Goal: Find specific page/section: Find specific page/section

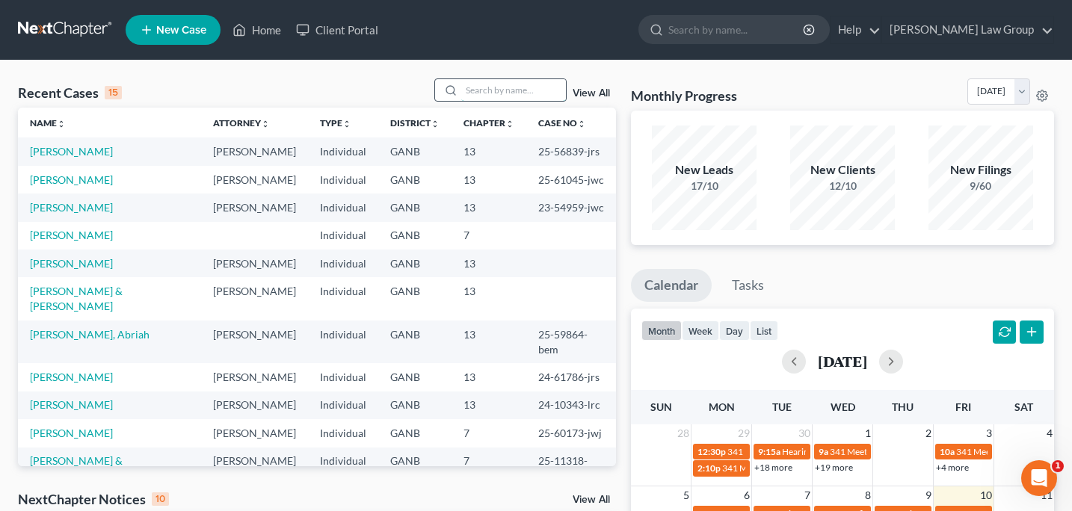
click at [482, 88] on input "search" at bounding box center [513, 90] width 105 height 22
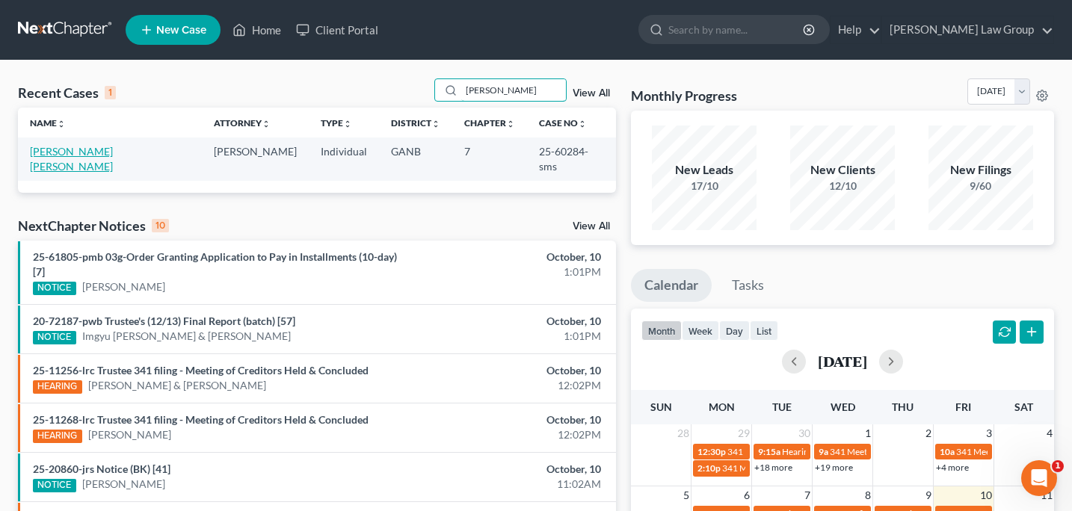
type input "aponte"
click at [106, 155] on link "[PERSON_NAME] [PERSON_NAME]" at bounding box center [71, 159] width 83 height 28
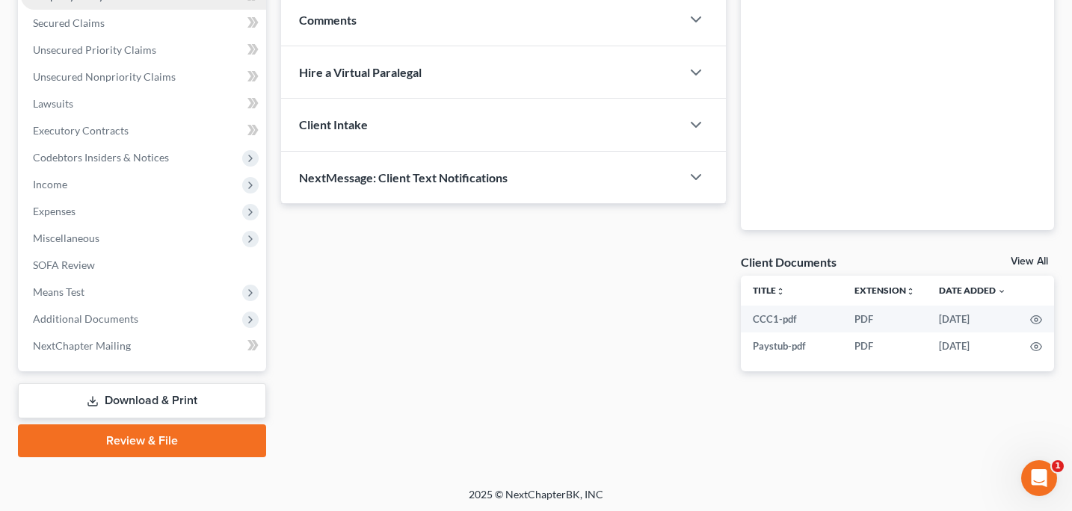
scroll to position [309, 0]
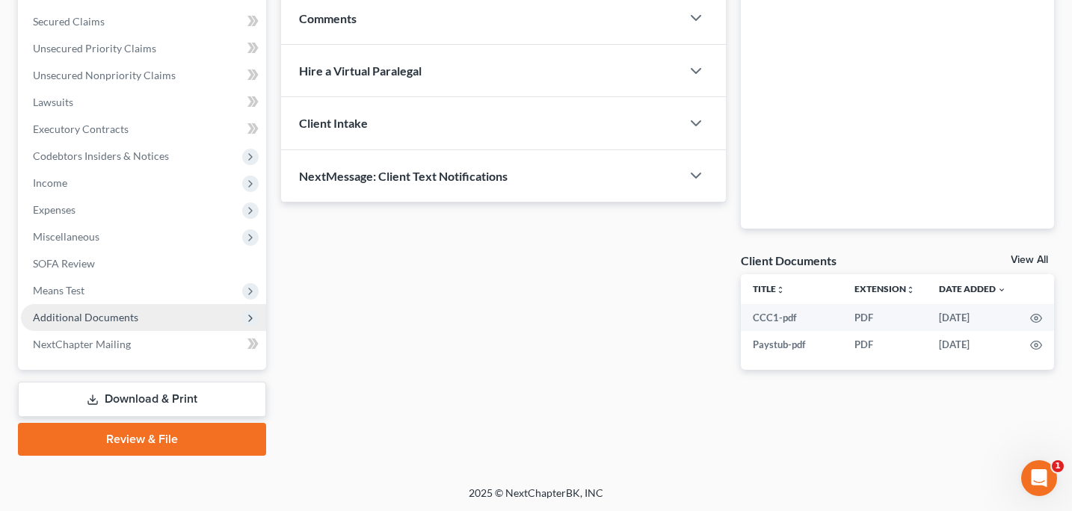
click at [92, 316] on span "Additional Documents" at bounding box center [85, 317] width 105 height 13
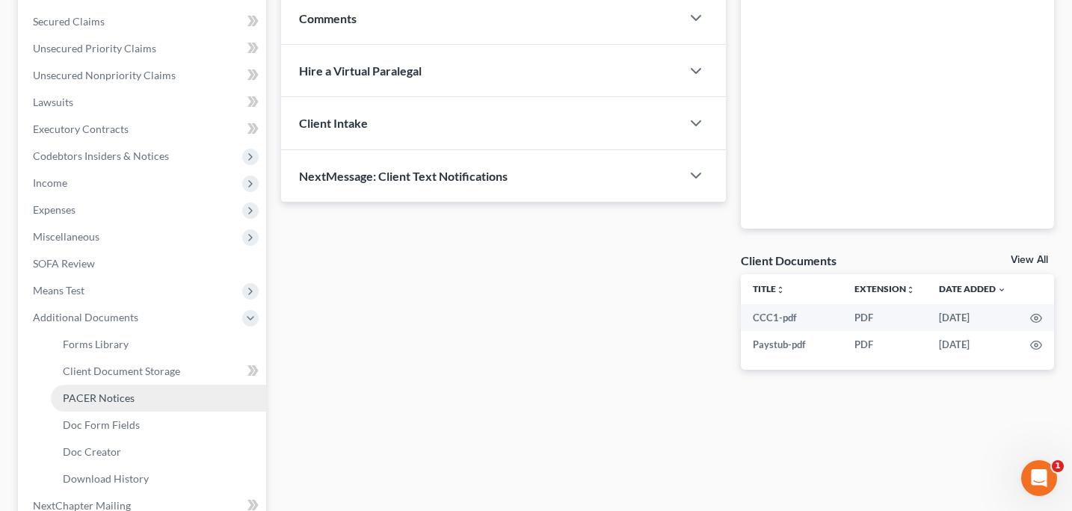
click at [106, 395] on span "PACER Notices" at bounding box center [99, 398] width 72 height 13
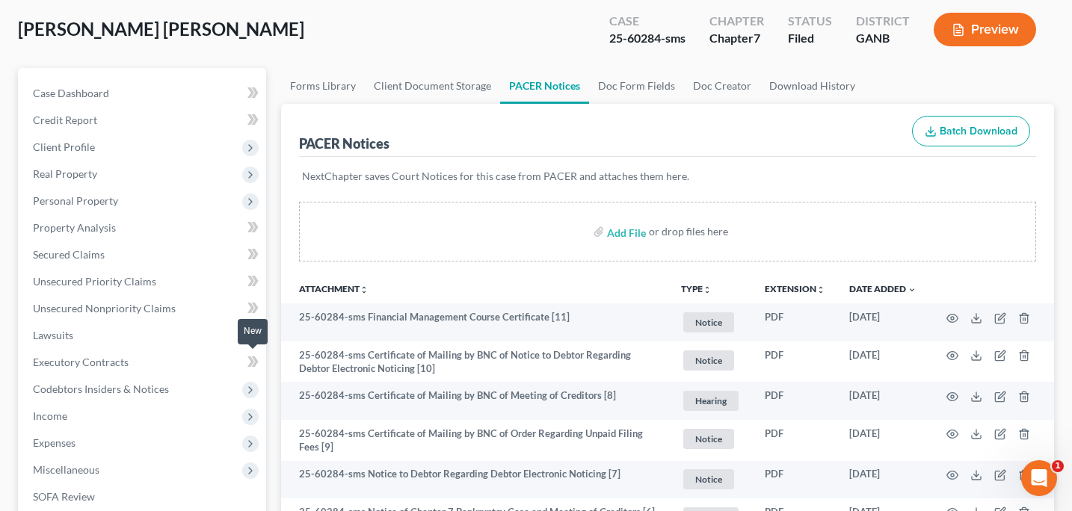
scroll to position [202, 0]
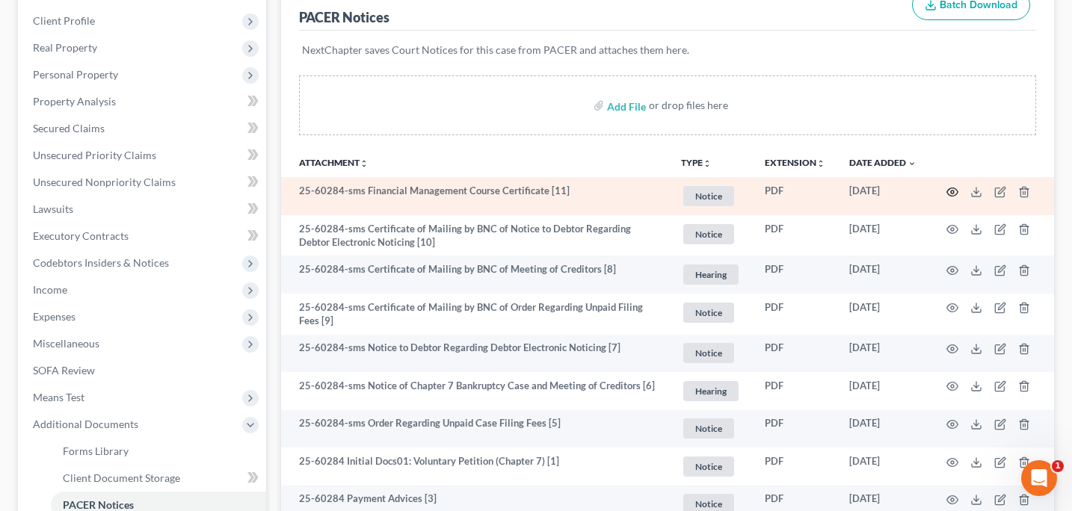
click at [953, 194] on icon "button" at bounding box center [952, 192] width 11 height 8
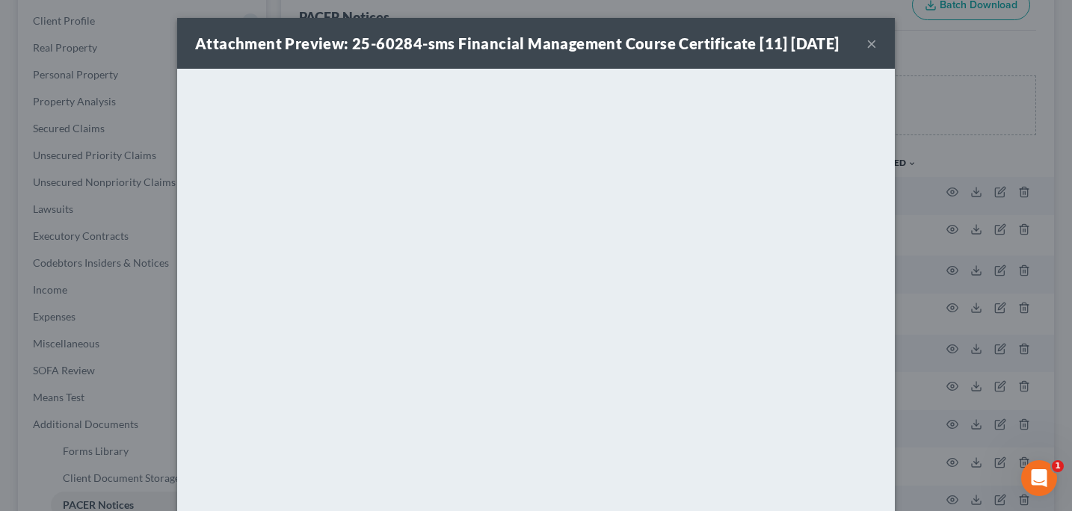
click at [869, 52] on button "×" at bounding box center [871, 43] width 10 height 18
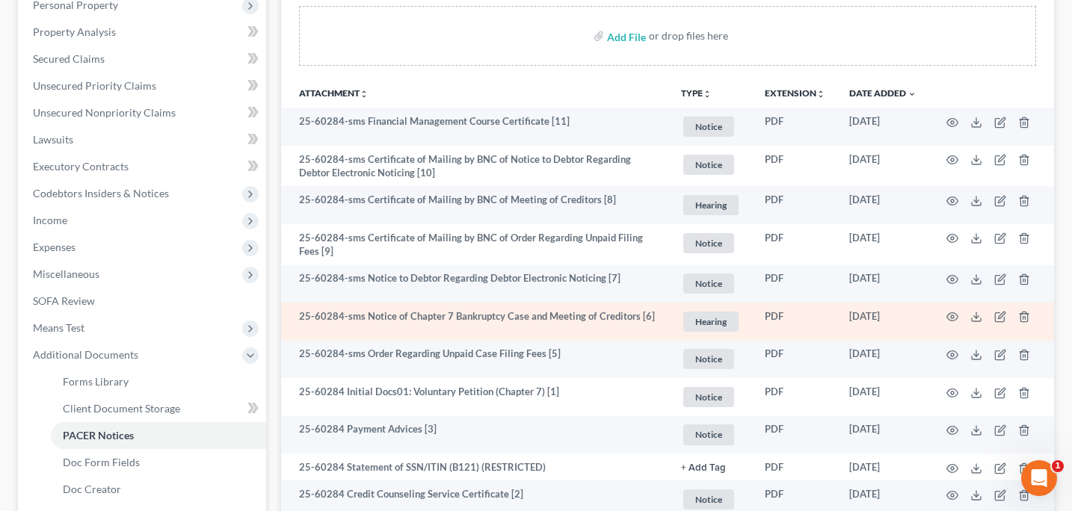
scroll to position [272, 0]
click at [953, 317] on circle "button" at bounding box center [952, 316] width 3 height 3
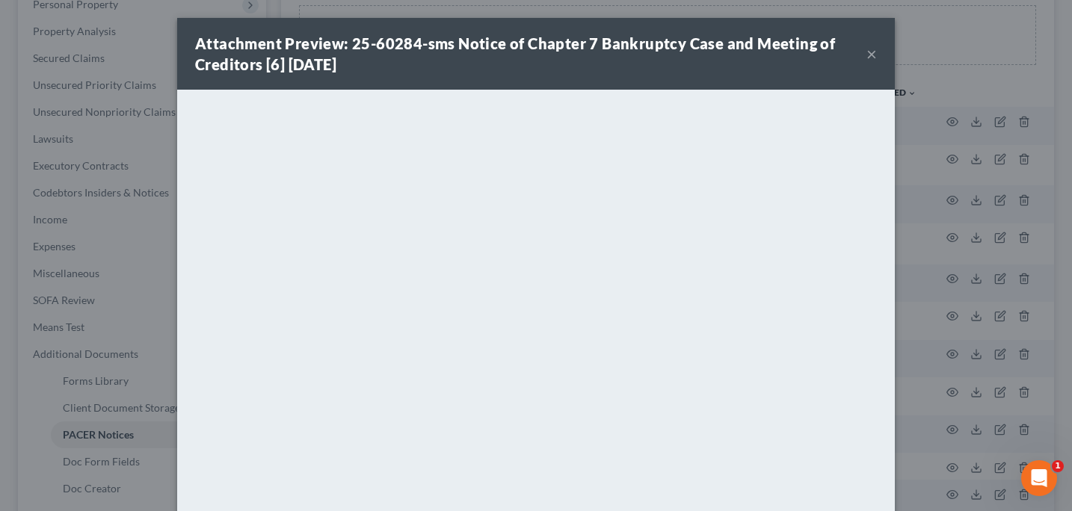
click at [873, 52] on button "×" at bounding box center [871, 54] width 10 height 18
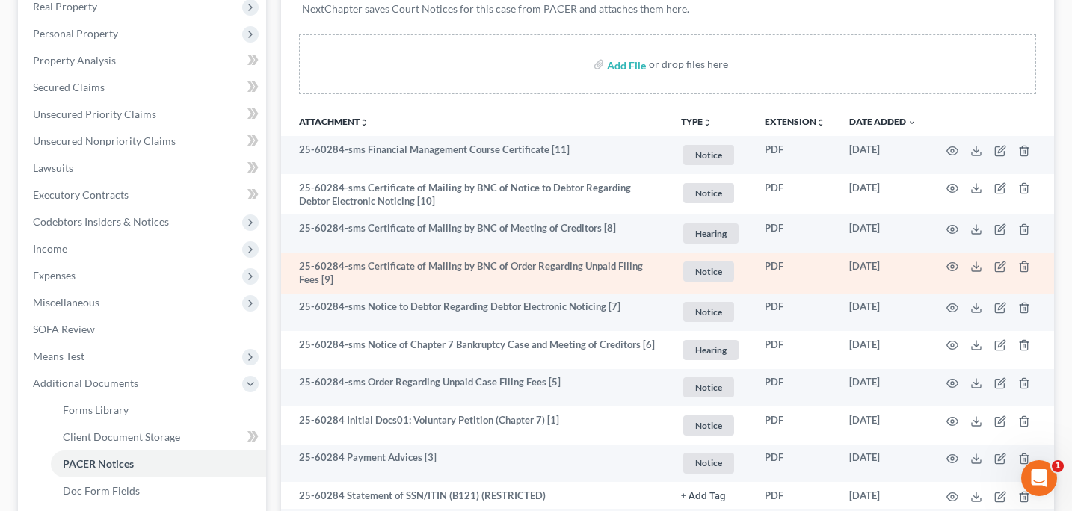
scroll to position [241, 0]
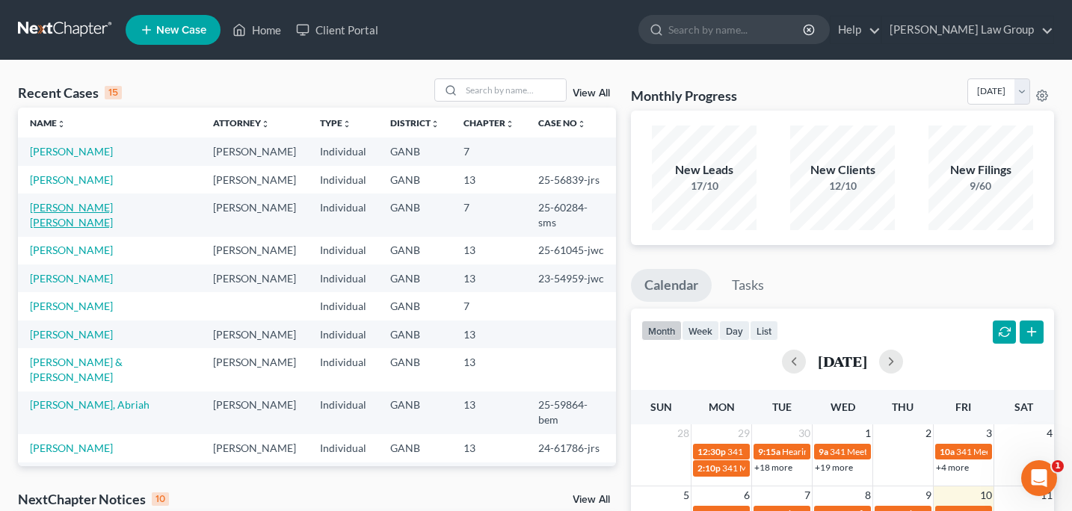
click at [103, 210] on link "[PERSON_NAME] [PERSON_NAME]" at bounding box center [71, 215] width 83 height 28
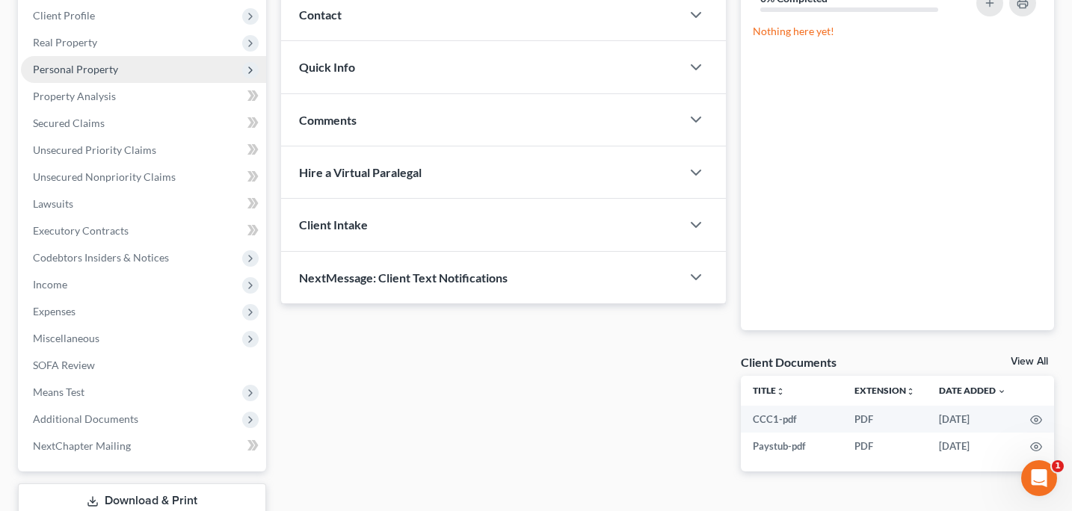
scroll to position [309, 0]
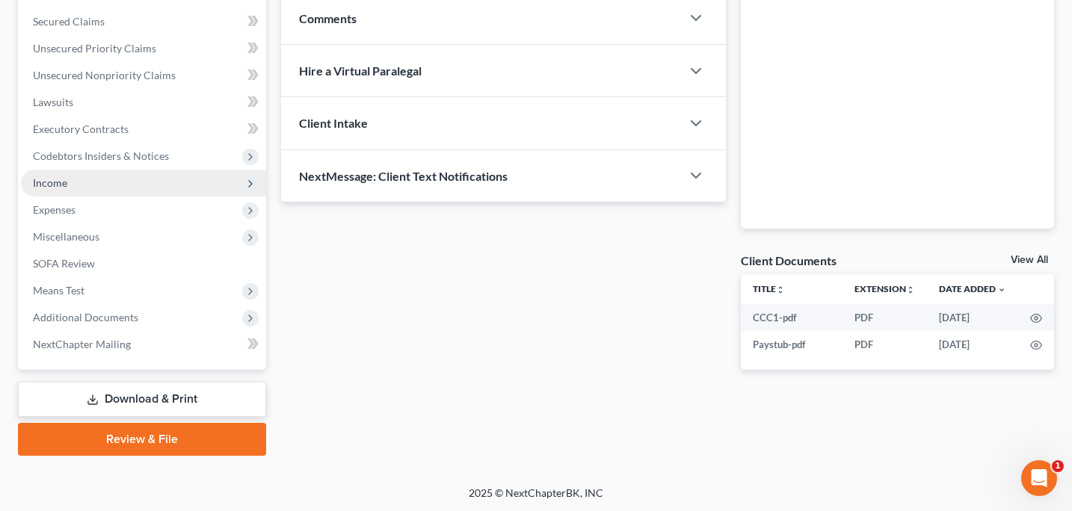
click at [72, 190] on span "Income" at bounding box center [143, 183] width 245 height 27
click at [64, 182] on span "Income" at bounding box center [50, 182] width 34 height 13
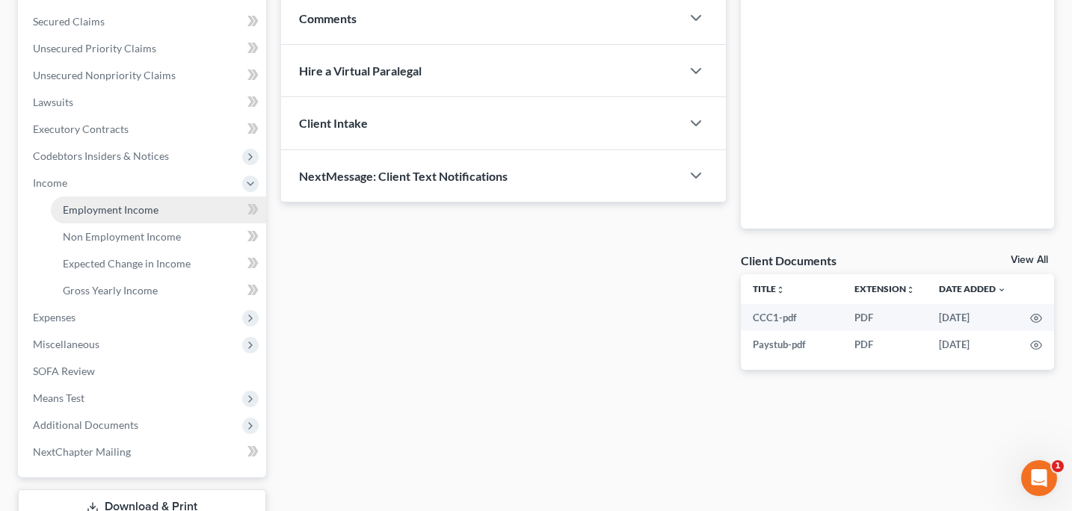
click at [79, 213] on span "Employment Income" at bounding box center [111, 209] width 96 height 13
